Goal: Information Seeking & Learning: Learn about a topic

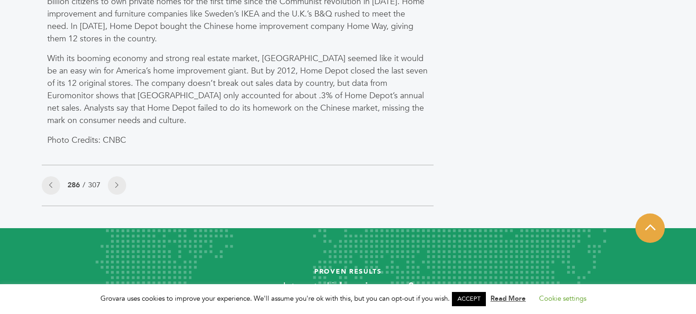
scroll to position [673, 0]
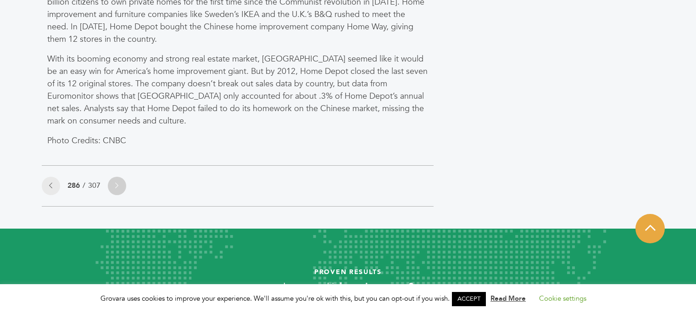
click at [122, 182] on link at bounding box center [117, 186] width 18 height 18
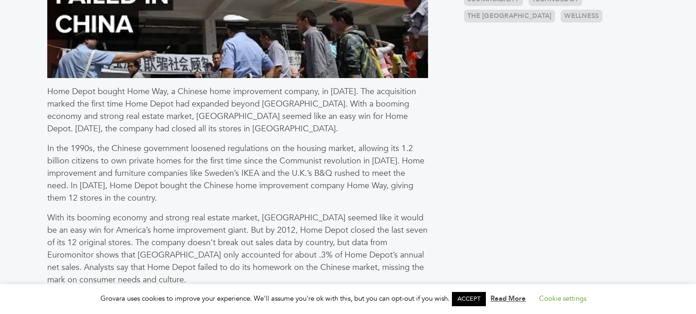
scroll to position [288, 0]
